Goal: Task Accomplishment & Management: Manage account settings

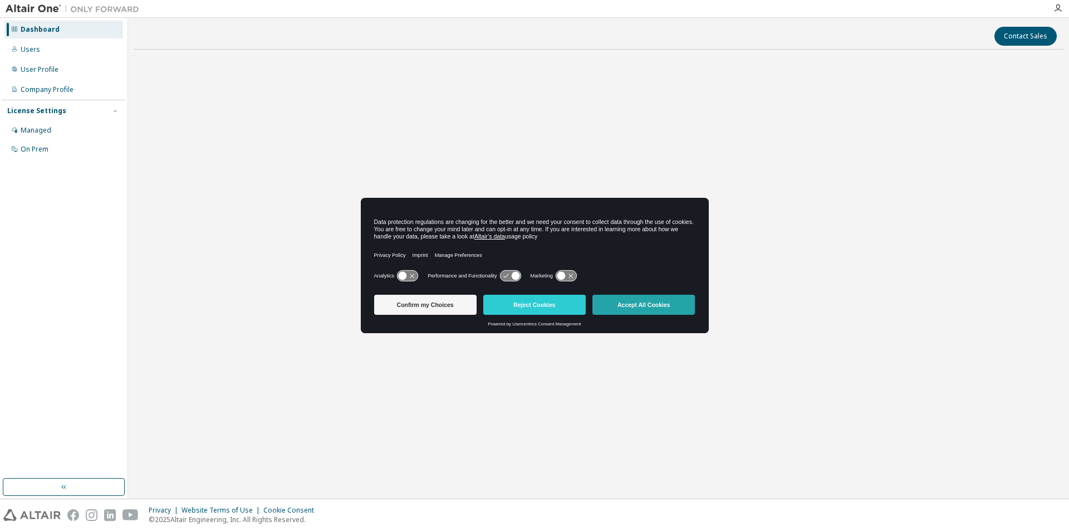
click at [624, 306] on button "Accept All Cookies" at bounding box center [643, 305] width 102 height 20
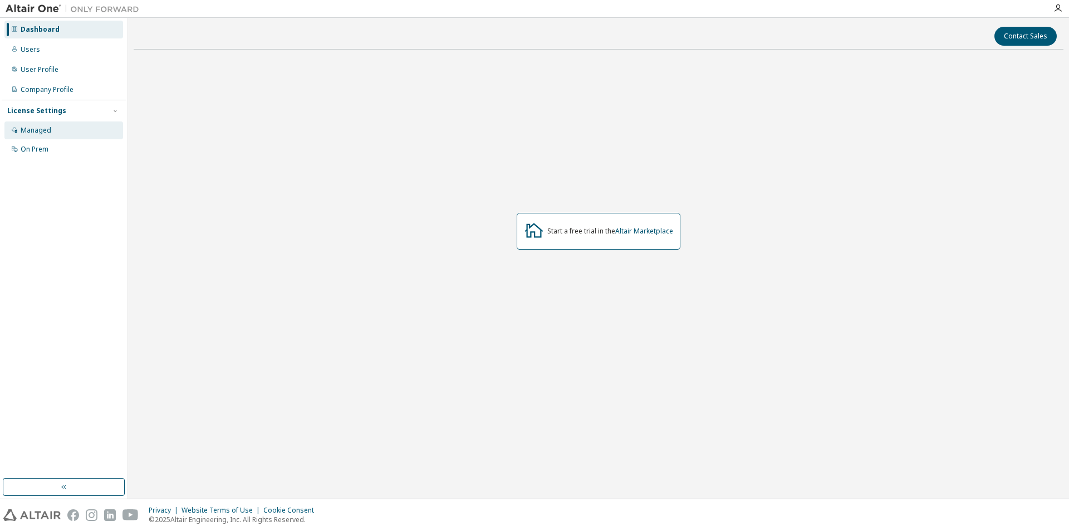
click at [47, 131] on div "Managed" at bounding box center [36, 130] width 31 height 9
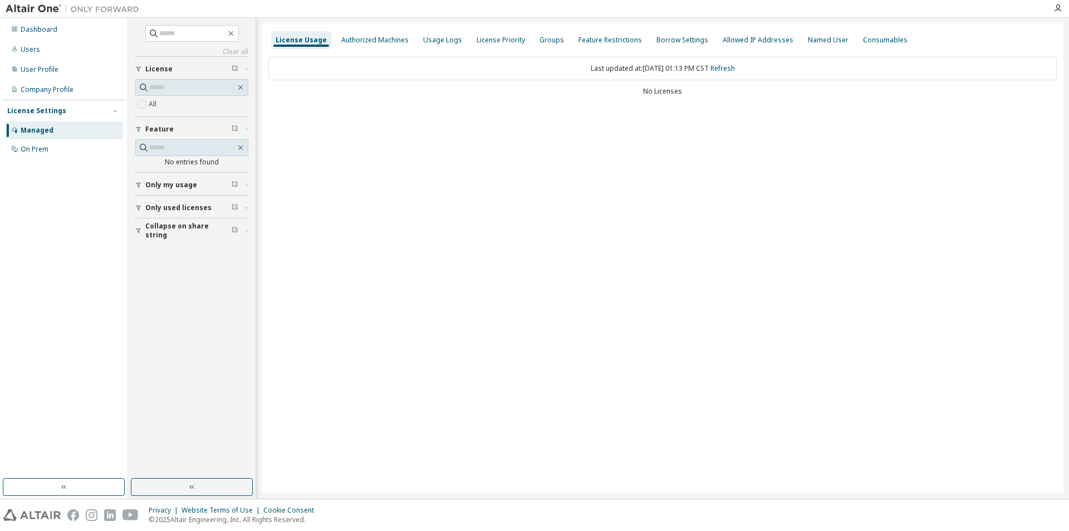
click at [161, 105] on div "All" at bounding box center [191, 103] width 113 height 13
click at [27, 51] on div "Users" at bounding box center [30, 49] width 19 height 9
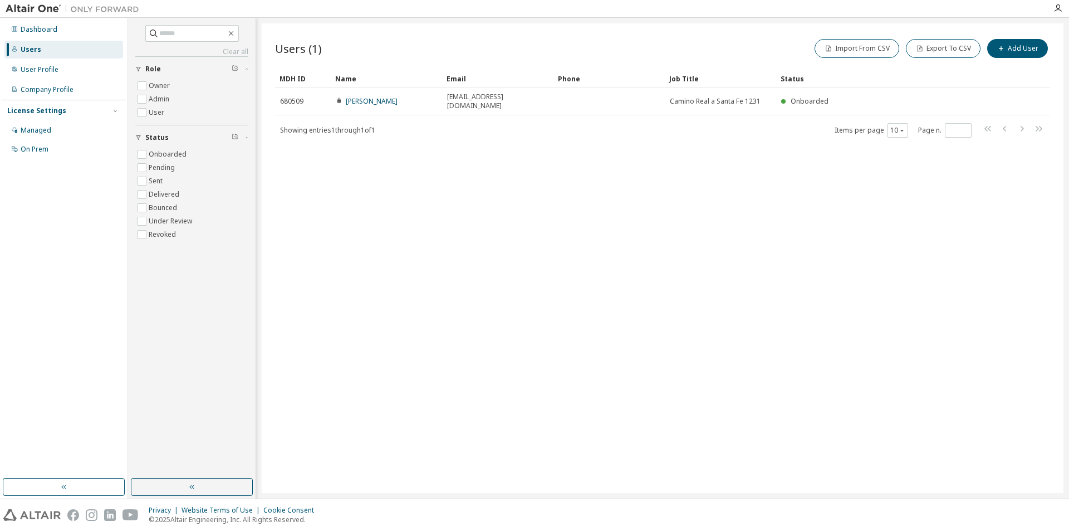
click at [390, 47] on div "Users (1) Import From CSV Export To CSV Add User" at bounding box center [662, 48] width 775 height 23
click at [60, 91] on div "Company Profile" at bounding box center [47, 89] width 53 height 9
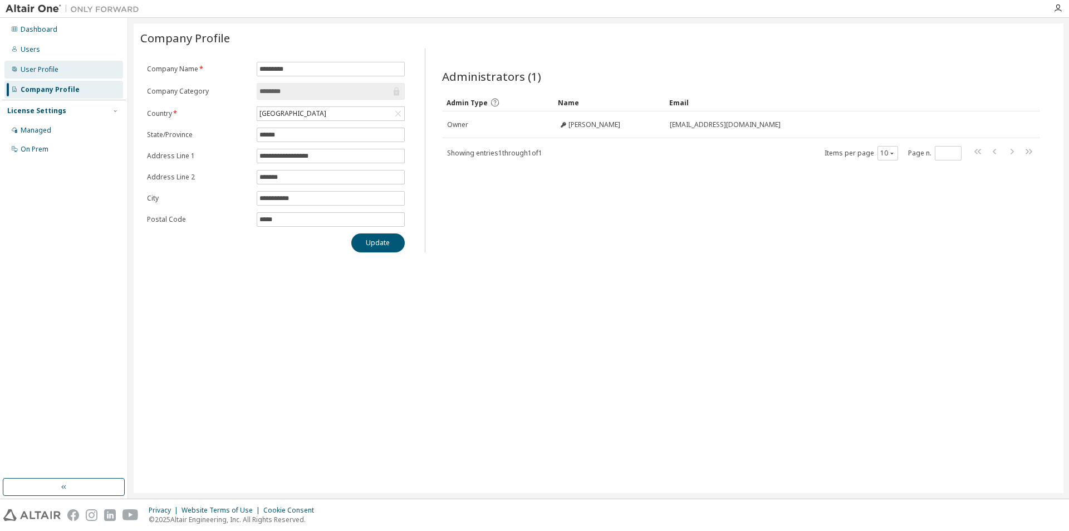
click at [48, 68] on div "User Profile" at bounding box center [40, 69] width 38 height 9
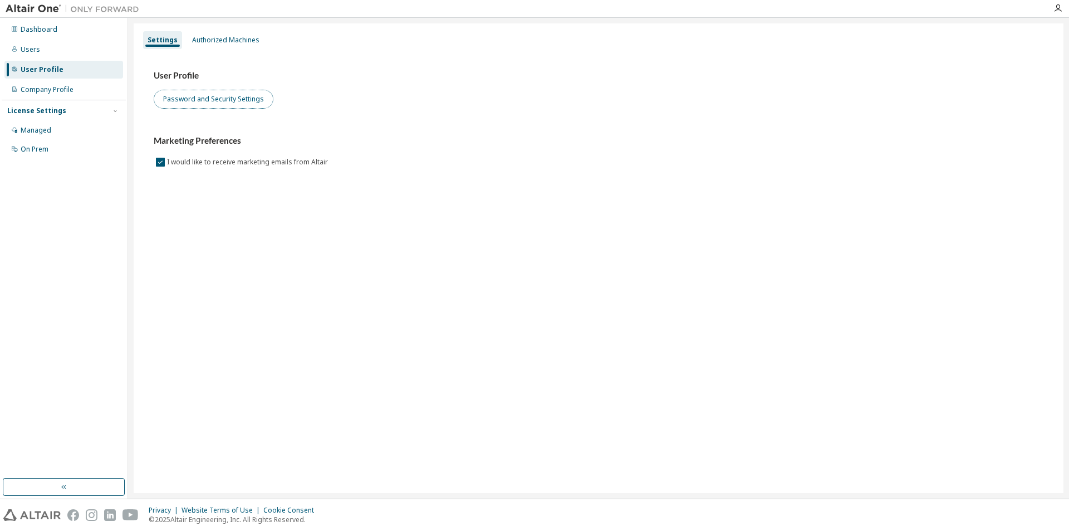
click at [204, 100] on button "Password and Security Settings" at bounding box center [214, 99] width 120 height 19
